Goal: Task Accomplishment & Management: Complete application form

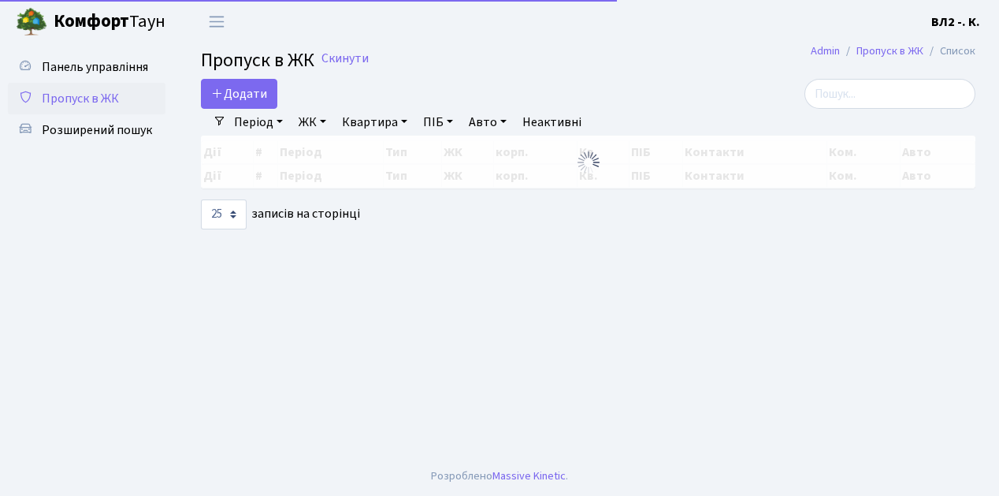
select select "25"
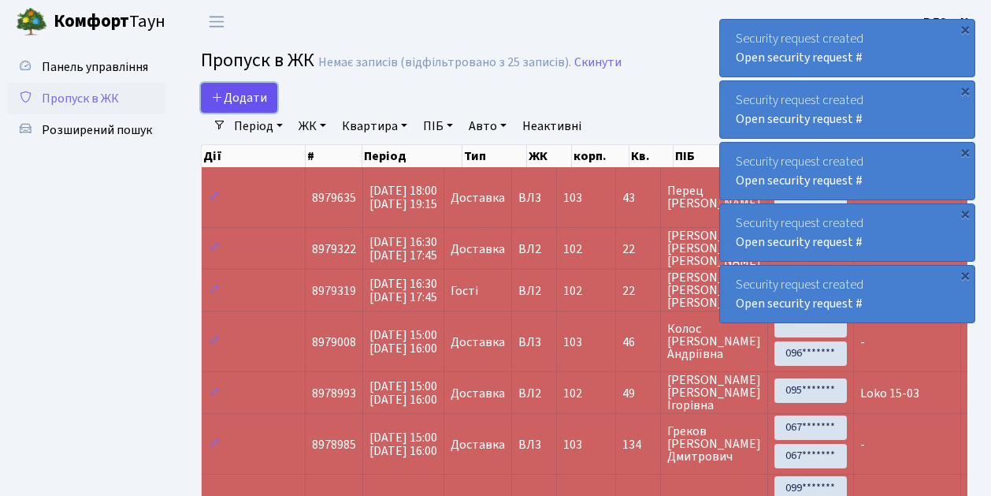
click at [268, 106] on link "Додати" at bounding box center [239, 98] width 76 height 30
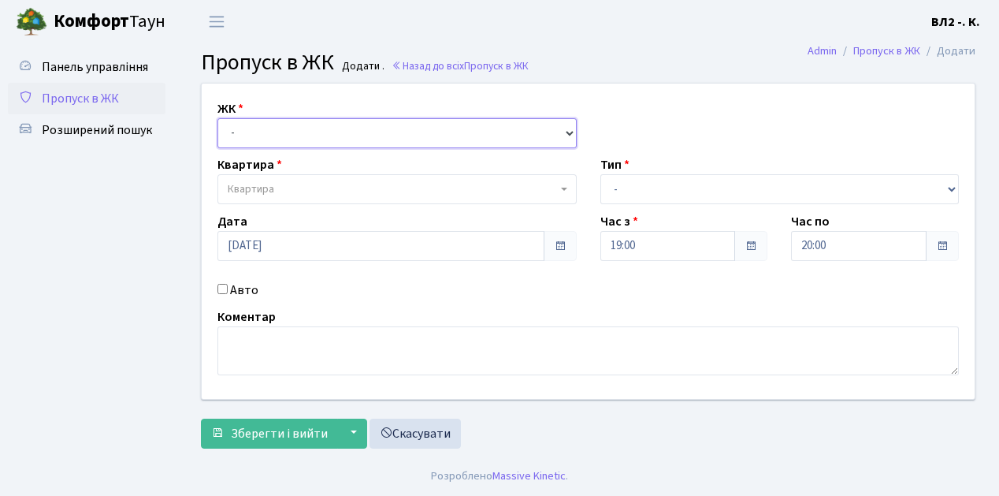
click at [566, 129] on select "- [STREET_ADDRESS][PERSON_NAME]" at bounding box center [397, 133] width 359 height 30
select select "317"
click at [218, 118] on select "- [STREET_ADDRESS][PERSON_NAME]" at bounding box center [397, 133] width 359 height 30
select select
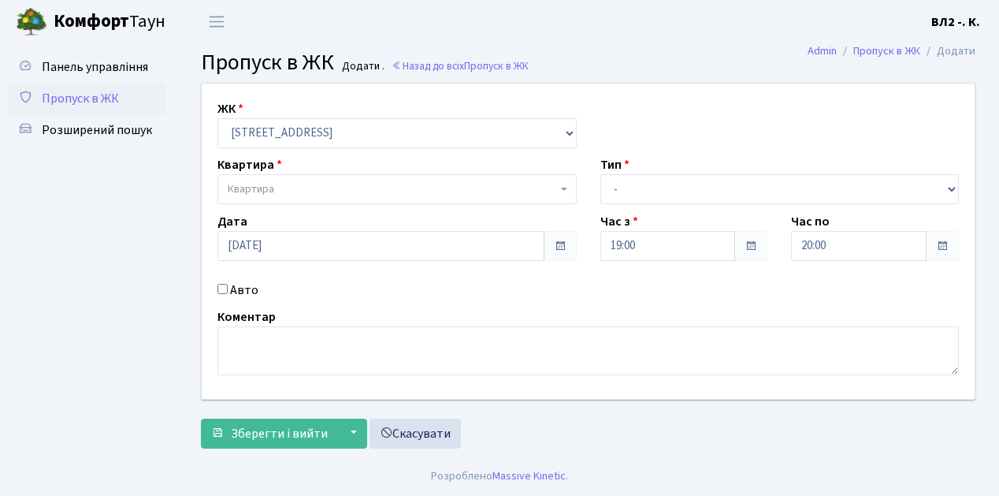
click at [563, 188] on b at bounding box center [564, 189] width 6 height 3
type input "31"
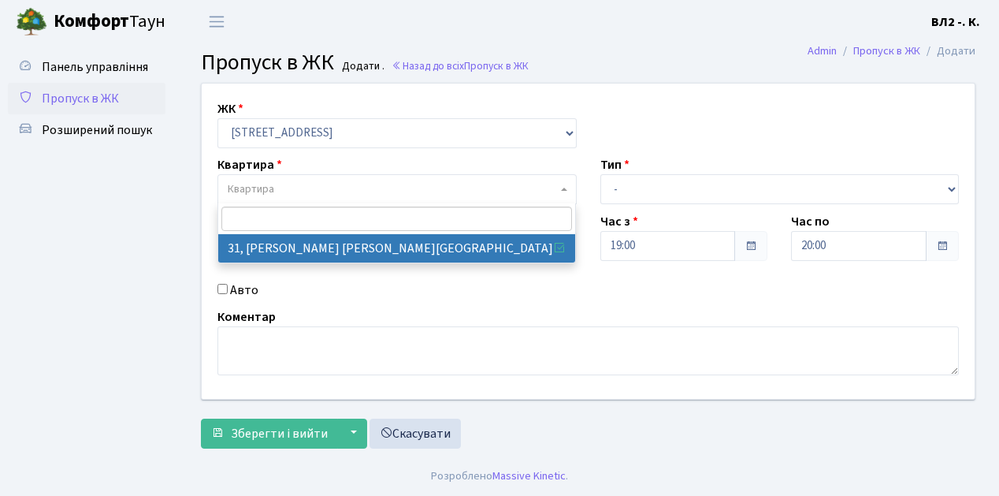
select select "38032"
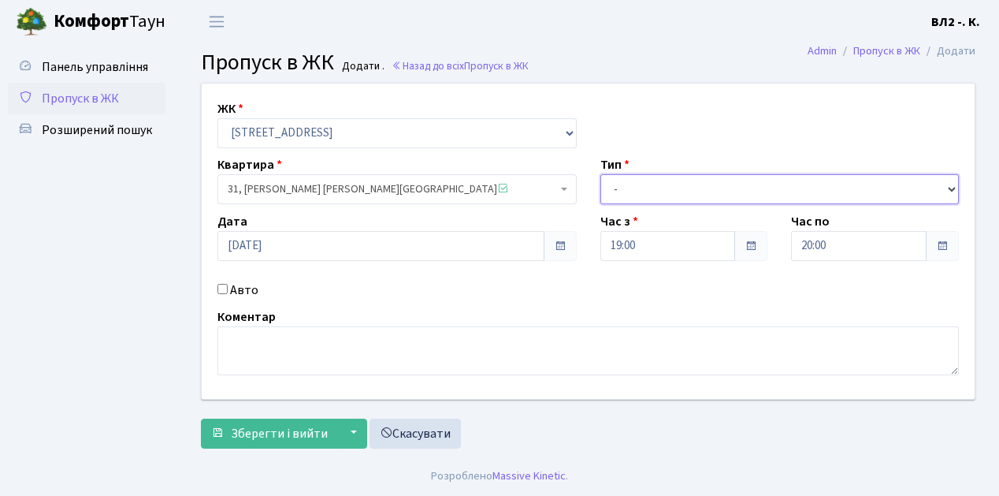
click at [951, 188] on select "- Доставка Таксі Гості Сервіс" at bounding box center [780, 189] width 359 height 30
select select "1"
click at [601, 174] on select "- Доставка Таксі Гості Сервіс" at bounding box center [780, 189] width 359 height 30
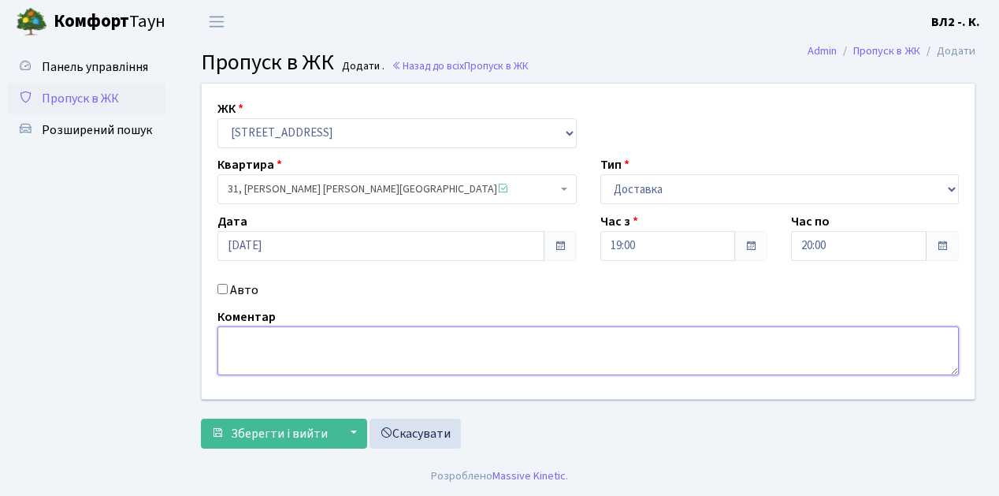
click at [229, 339] on textarea at bounding box center [589, 350] width 742 height 49
type textarea "Glovo 19-08"
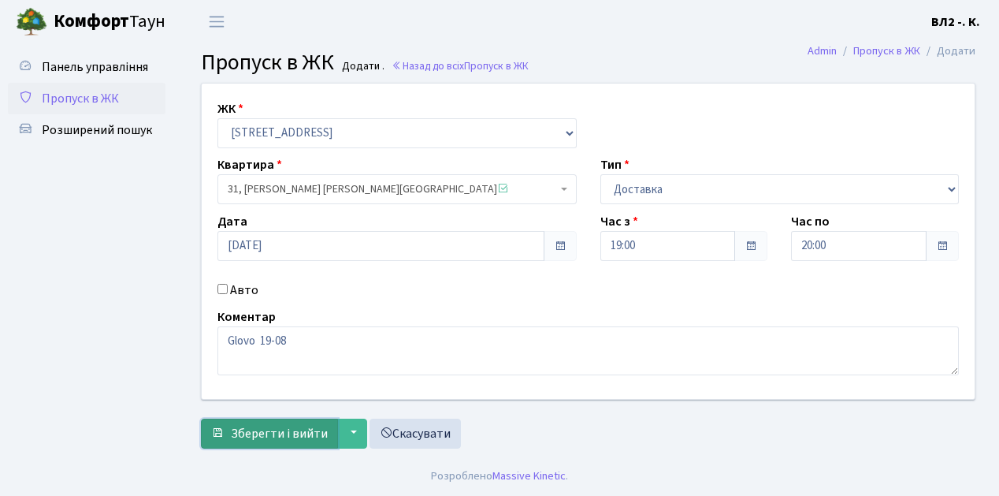
click at [233, 437] on span "Зберегти і вийти" at bounding box center [279, 433] width 97 height 17
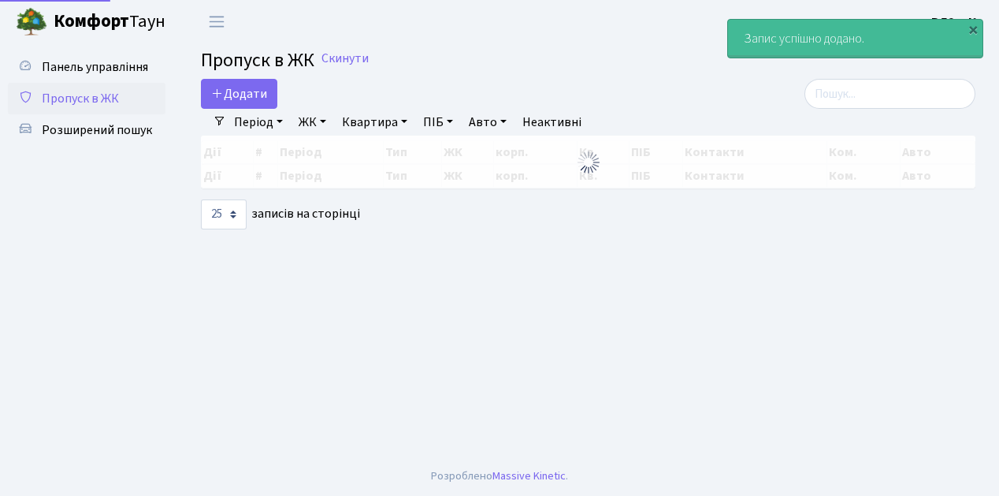
select select "25"
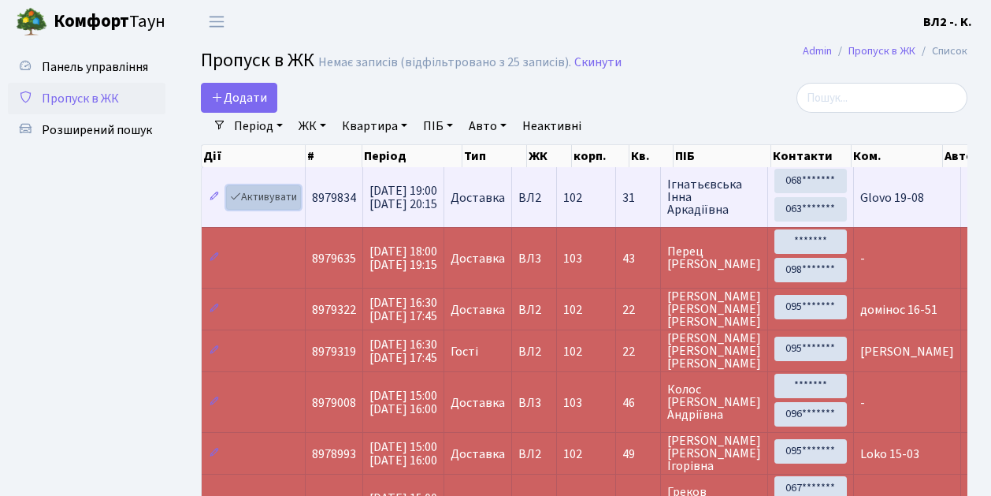
click at [299, 205] on link "Активувати" at bounding box center [263, 197] width 75 height 24
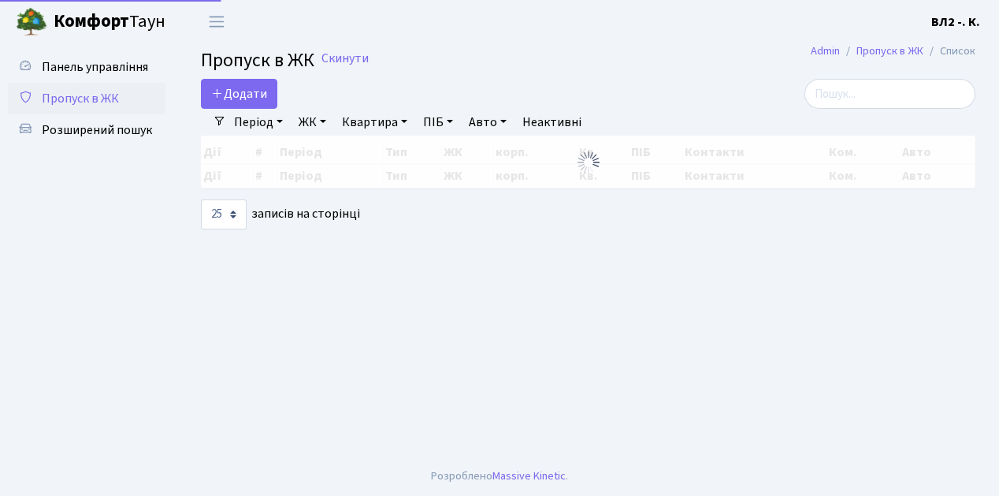
select select "25"
